Goal: Find specific fact: Find specific fact

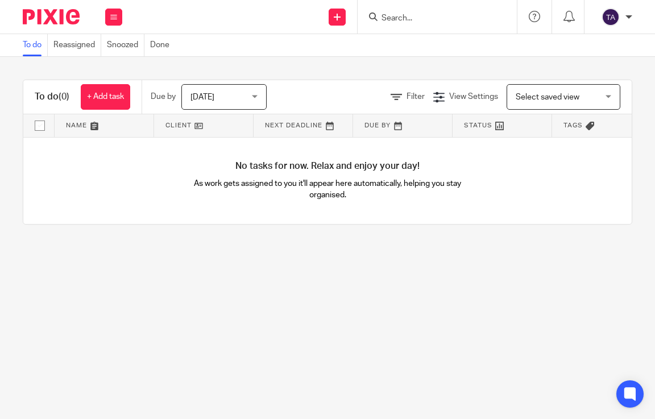
click at [391, 21] on input "Search" at bounding box center [431, 19] width 102 height 10
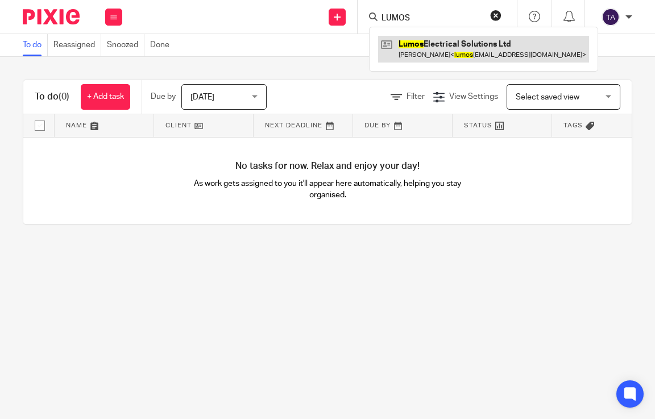
type input "LUMOS"
click at [430, 56] on link at bounding box center [483, 49] width 211 height 26
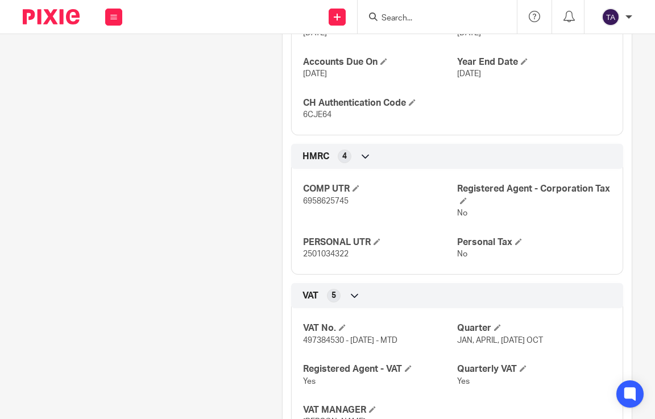
scroll to position [463, 0]
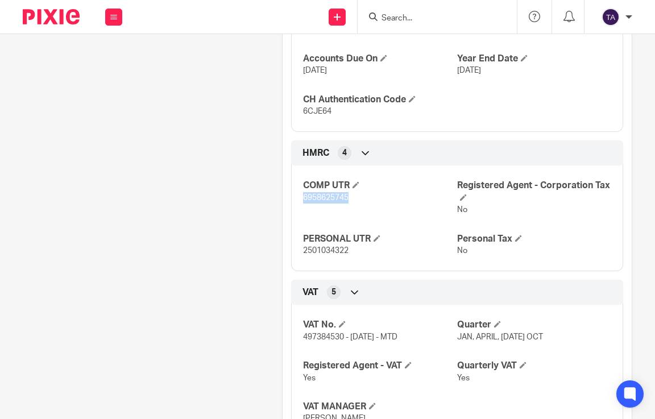
drag, startPoint x: 351, startPoint y: 220, endPoint x: 299, endPoint y: 222, distance: 52.3
click at [299, 222] on div "COMP UTR 6958625745 Registered Agent - Corporation Tax No PERSONAL UTR 25010343…" at bounding box center [457, 214] width 332 height 114
copy span "6958625745"
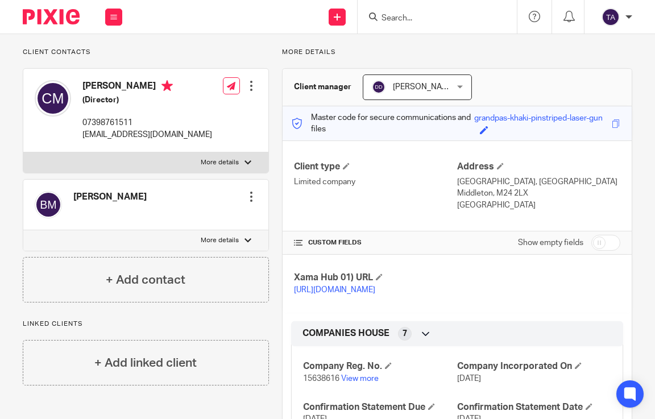
scroll to position [67, 0]
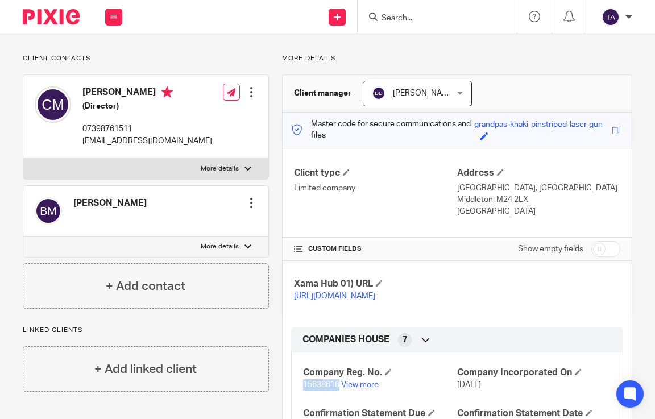
drag, startPoint x: 336, startPoint y: 407, endPoint x: 297, endPoint y: 407, distance: 39.2
copy span "15638616"
click at [476, 313] on div "Xama Hub 01) URL [URL][DOMAIN_NAME]" at bounding box center [457, 290] width 349 height 58
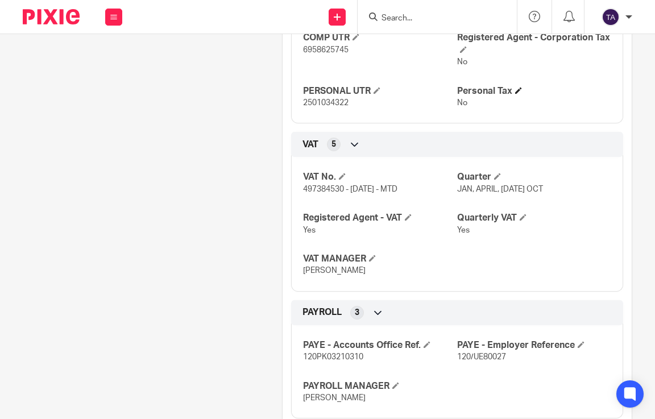
scroll to position [613, 0]
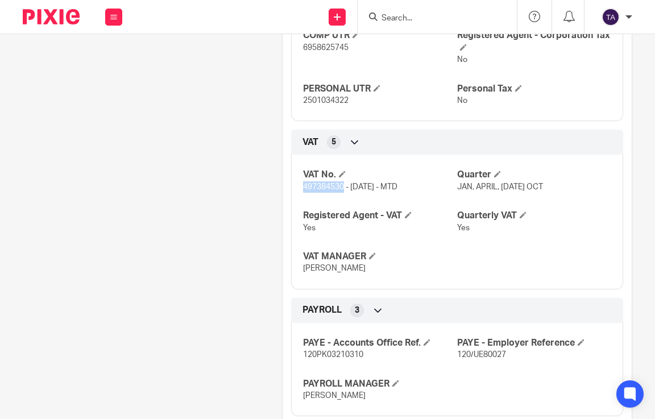
drag, startPoint x: 339, startPoint y: 210, endPoint x: 301, endPoint y: 205, distance: 38.4
click at [303, 193] on p "497384530 - [DATE] - MTD" at bounding box center [380, 186] width 154 height 11
copy span "497384530"
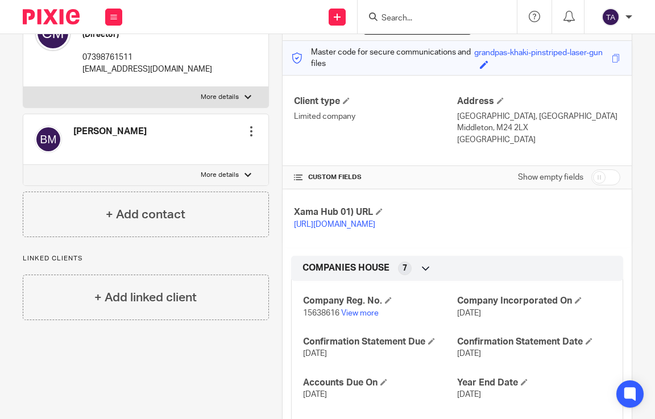
scroll to position [140, 0]
